Goal: Find specific page/section: Find specific page/section

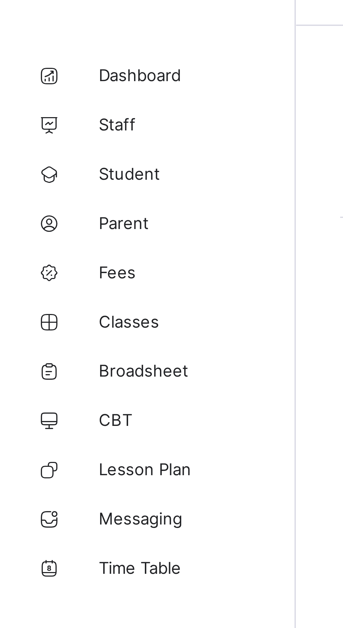
click at [32, 101] on link "Fees" at bounding box center [42, 98] width 84 height 14
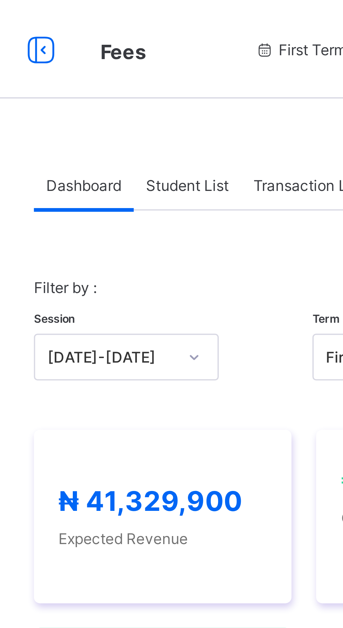
click at [145, 51] on span "Student List" at bounding box center [139, 52] width 23 height 5
click at [141, 55] on div "Student List" at bounding box center [140, 52] width 30 height 14
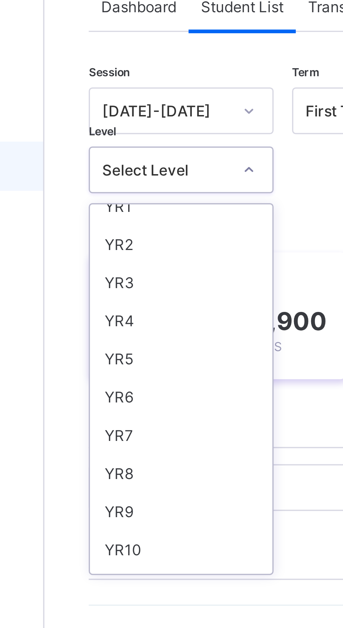
scroll to position [66, 0]
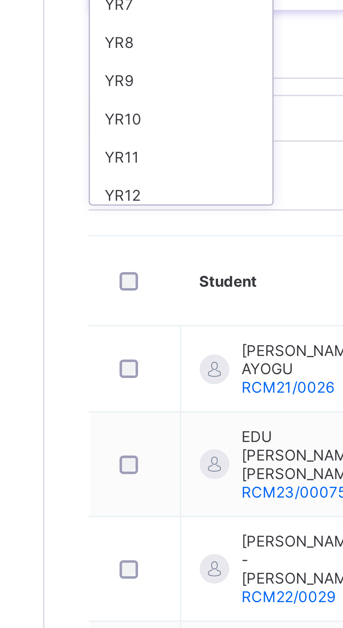
click at [109, 208] on div "YR12" at bounding box center [123, 211] width 52 height 11
click at [109, 196] on input "text" at bounding box center [149, 189] width 105 height 13
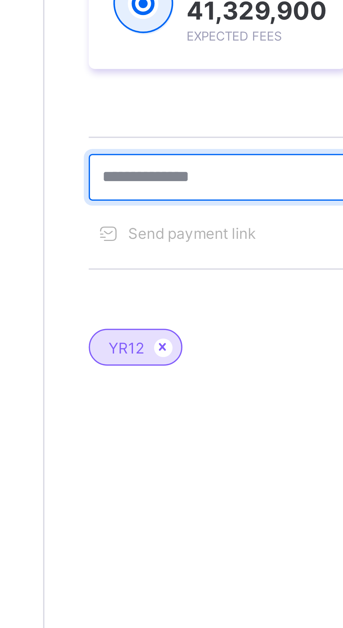
click at [148, 204] on input "text" at bounding box center [149, 205] width 105 height 13
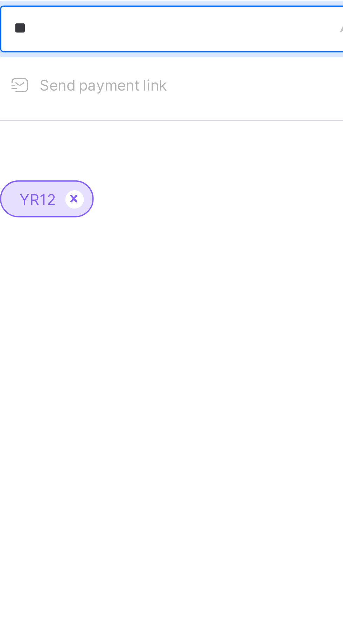
type input "*"
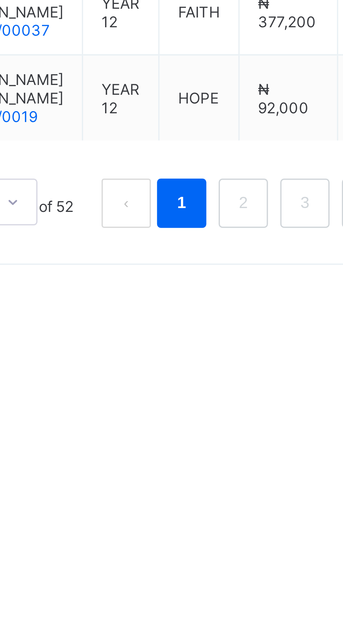
click at [224, 610] on link "2" at bounding box center [224, 605] width 7 height 9
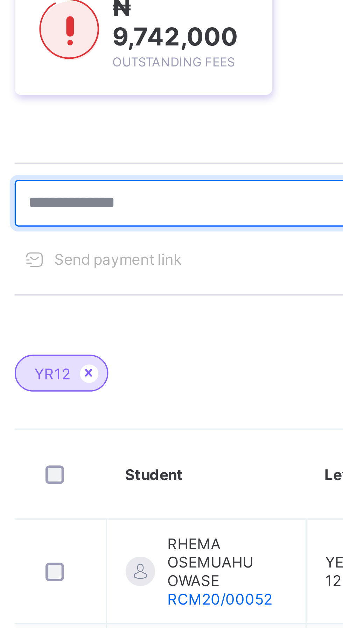
click at [153, 247] on input "text" at bounding box center [149, 248] width 105 height 13
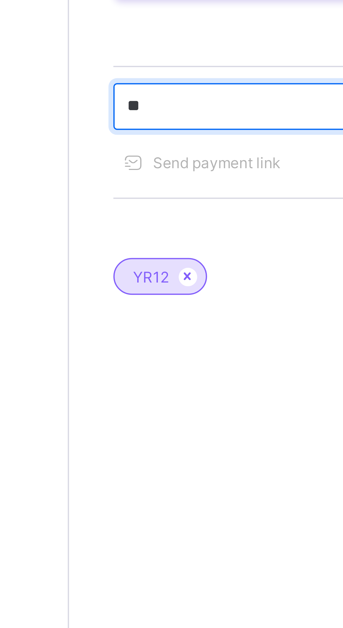
type input "*"
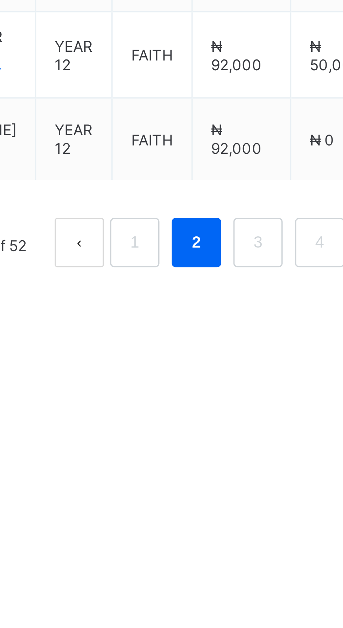
click at [242, 618] on link "3" at bounding box center [242, 613] width 7 height 9
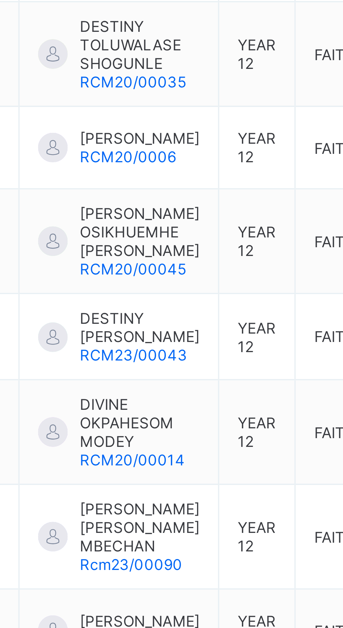
click at [156, 487] on span "DIVINE OKPAHESOM MODEY" at bounding box center [157, 483] width 34 height 16
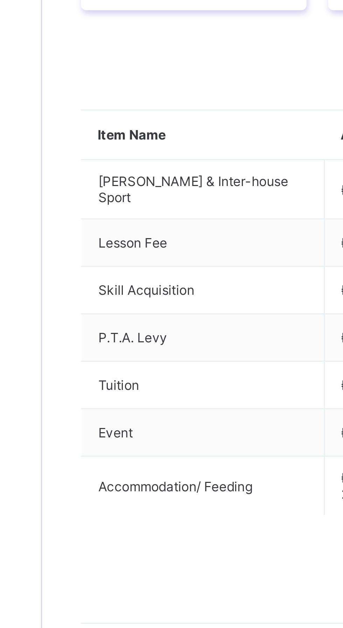
click at [121, 259] on span at bounding box center [119, 253] width 11 height 11
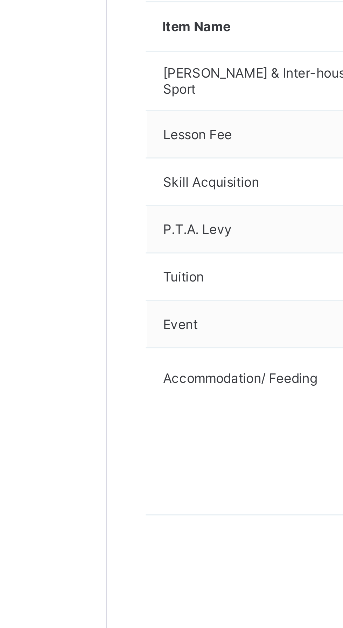
click at [87, 462] on div "× Delete Document This action would delete the document with name: from the sys…" at bounding box center [213, 307] width 259 height 545
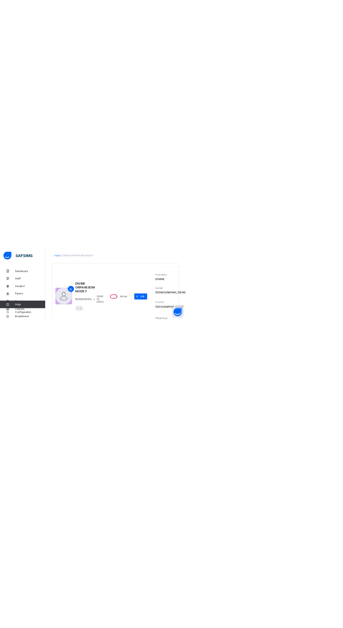
scroll to position [0, 80]
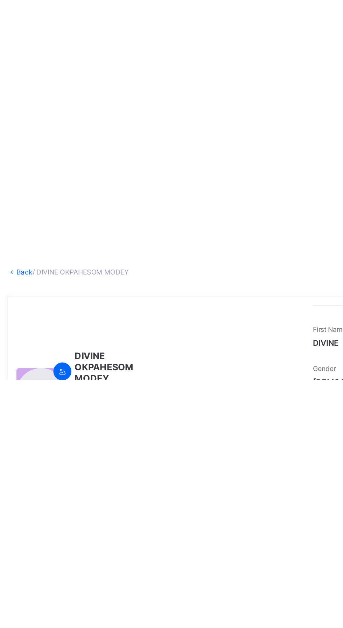
scroll to position [0, 34]
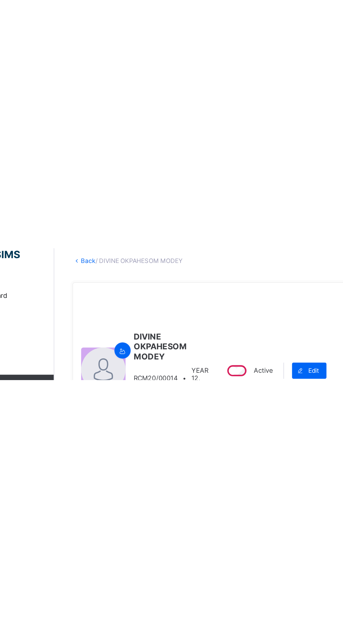
scroll to position [0, 42]
